Goal: Find specific page/section: Find specific page/section

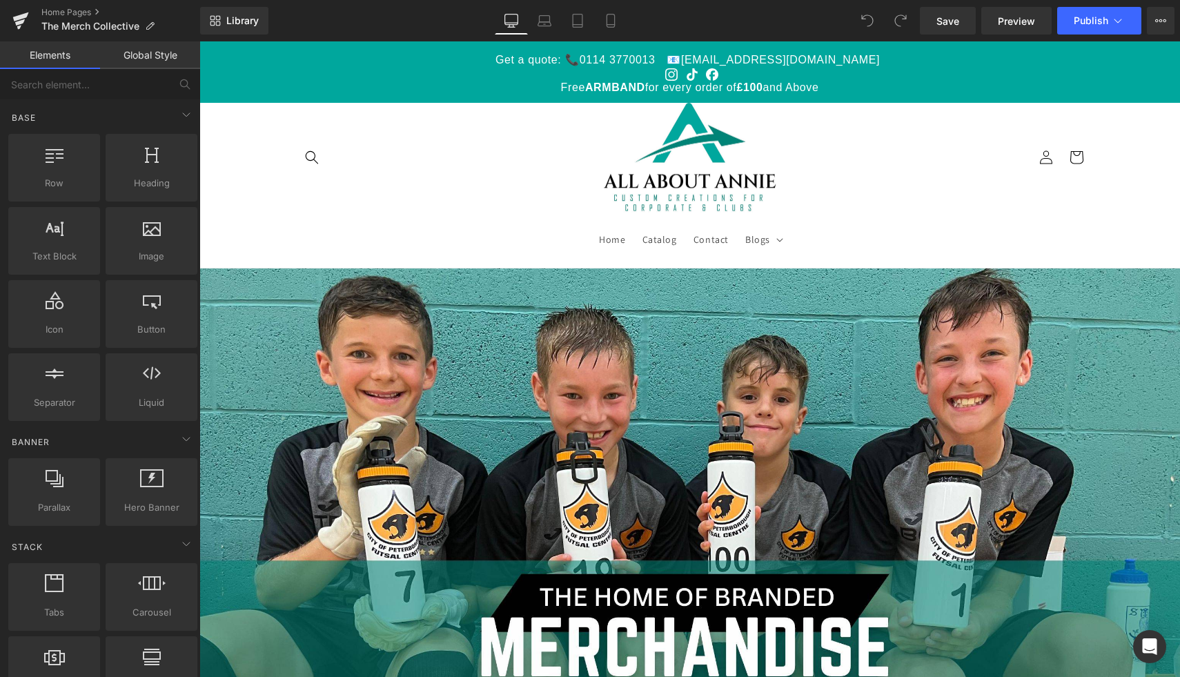
scroll to position [8, 0]
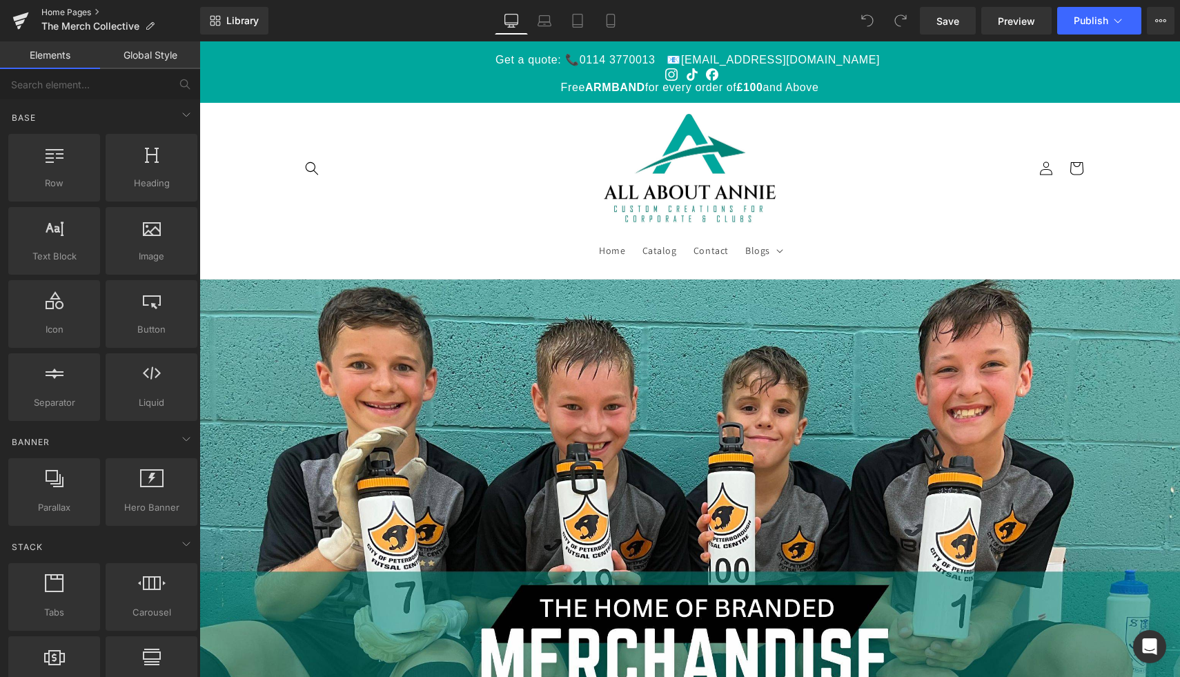
click at [84, 10] on link "Home Pages" at bounding box center [120, 12] width 159 height 11
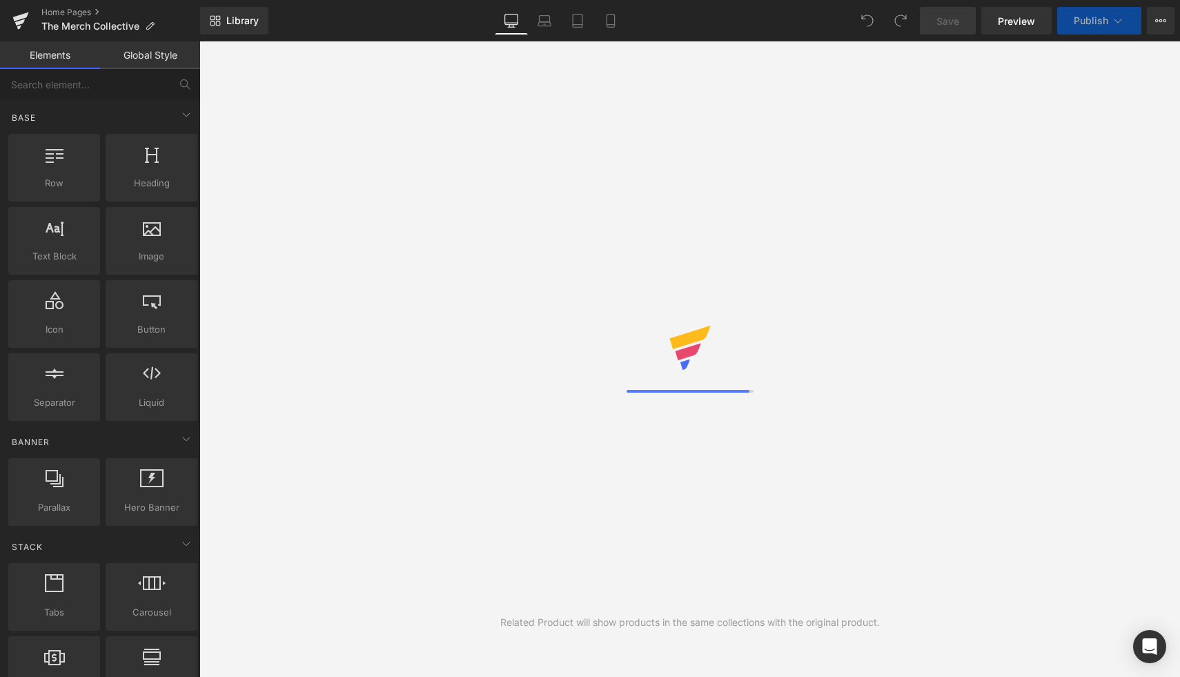
click at [169, 53] on link "Global Style" at bounding box center [150, 55] width 100 height 28
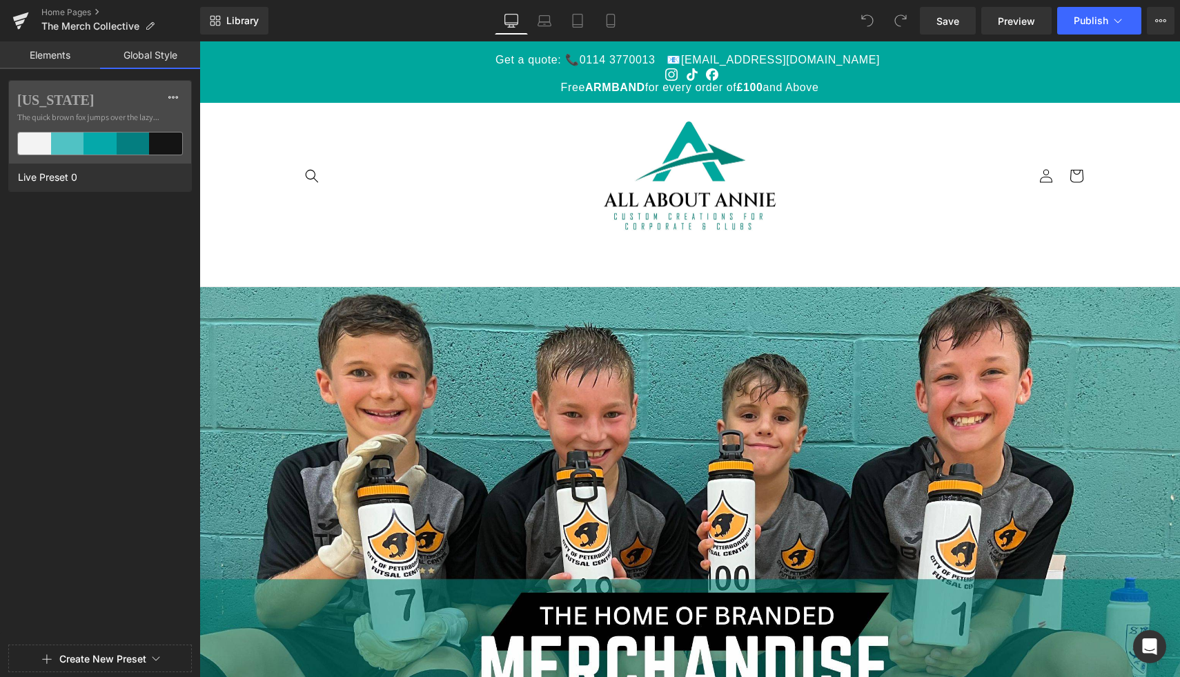
click at [57, 53] on link "Elements" at bounding box center [50, 55] width 100 height 28
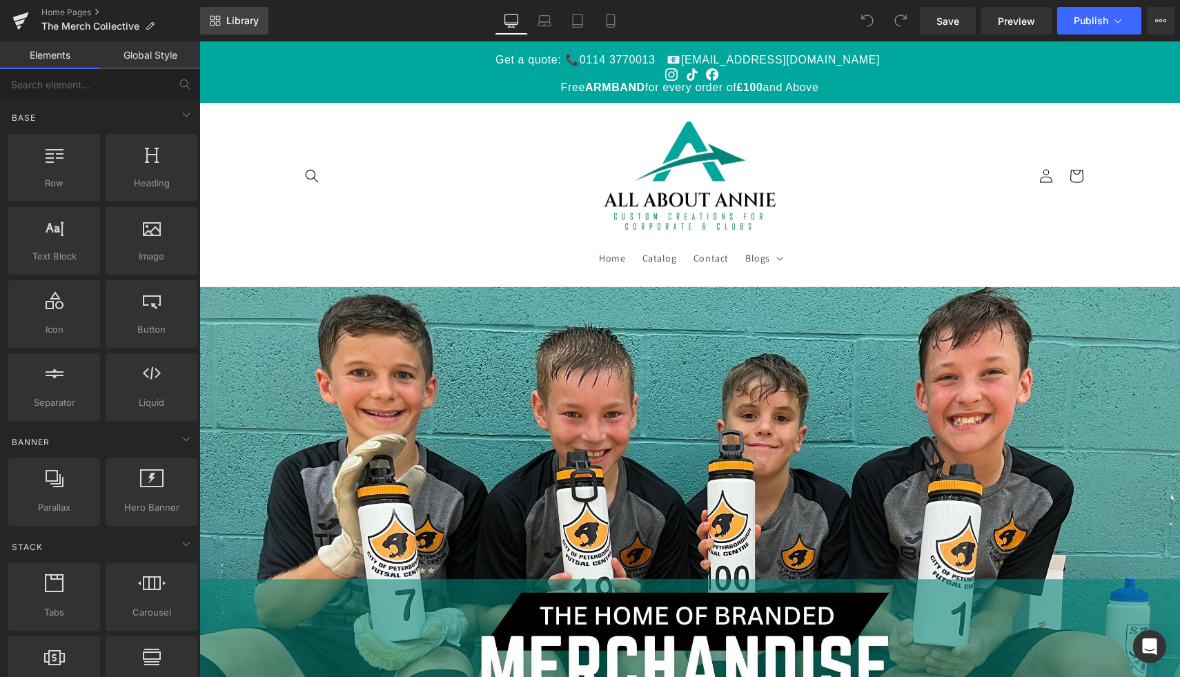
click at [245, 19] on span "Library" at bounding box center [242, 20] width 32 height 12
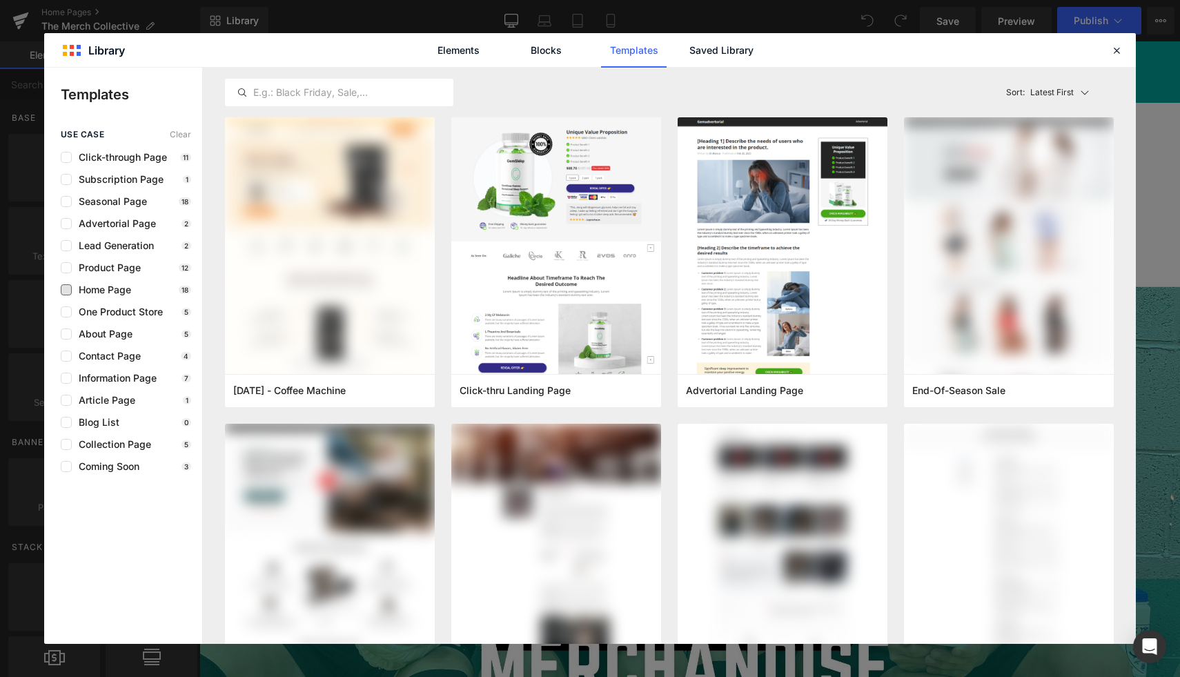
click at [120, 293] on span "Home Page" at bounding box center [101, 289] width 59 height 11
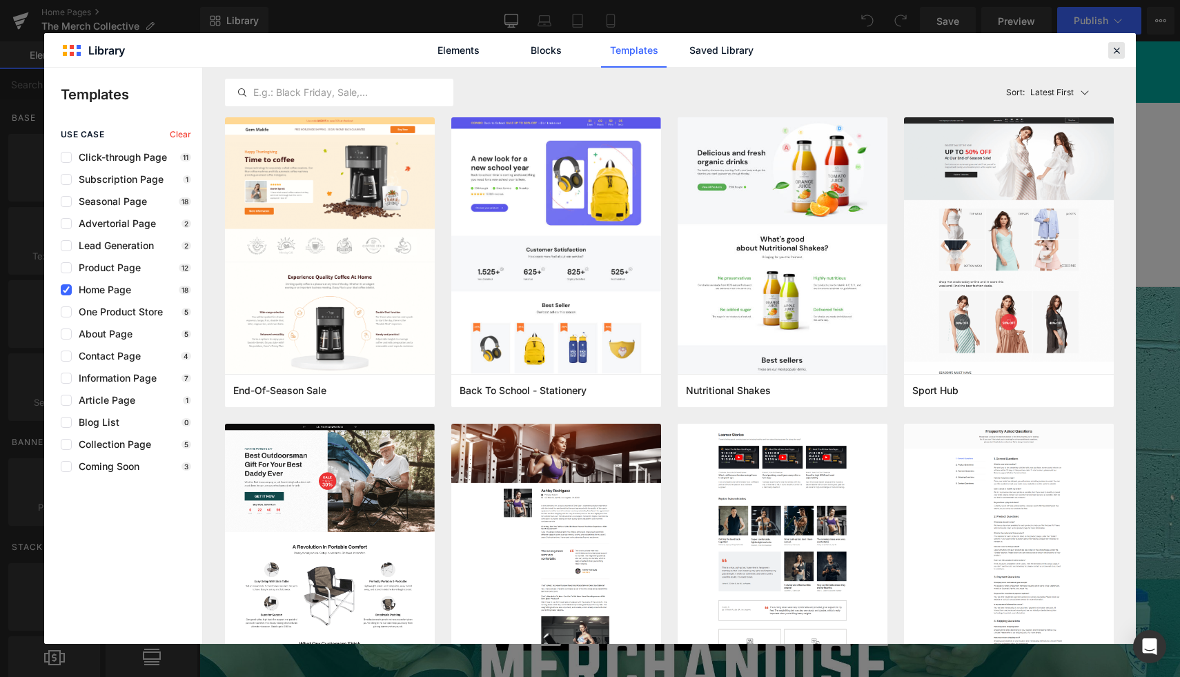
click at [1115, 51] on icon at bounding box center [1116, 50] width 12 height 12
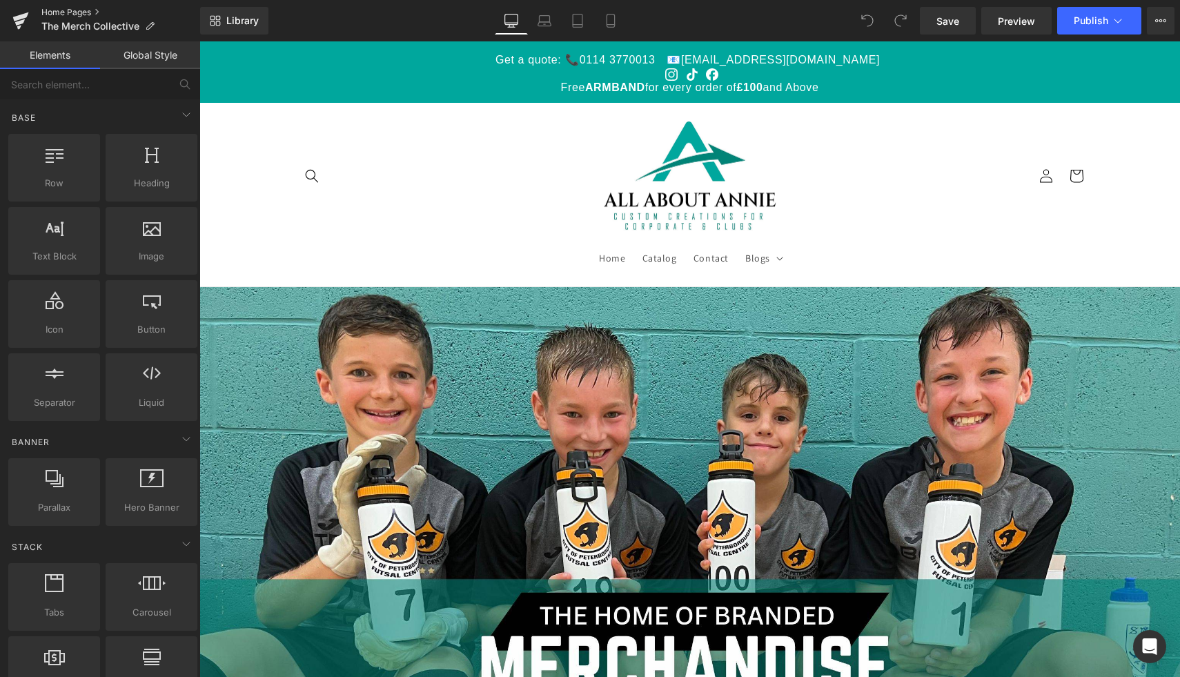
click at [92, 8] on link "Home Pages" at bounding box center [120, 12] width 159 height 11
